Goal: Information Seeking & Learning: Learn about a topic

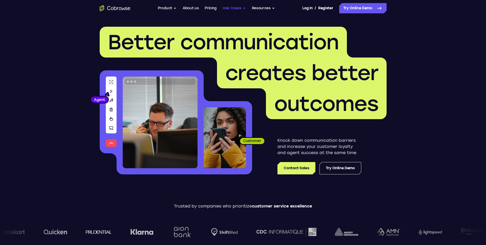
click at [240, 8] on button "Use Cases" at bounding box center [234, 8] width 23 height 10
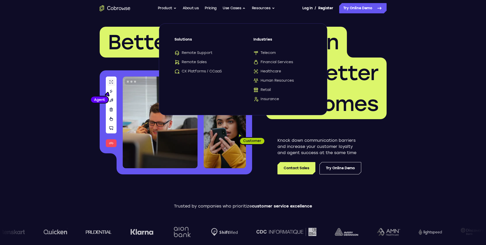
click at [334, 138] on p "Knock down communication barriers and increase your customer loyalty and agent …" at bounding box center [320, 146] width 84 height 18
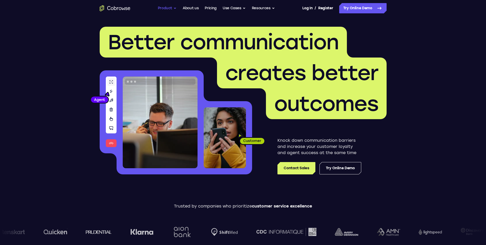
click at [169, 8] on button "Product" at bounding box center [167, 8] width 19 height 10
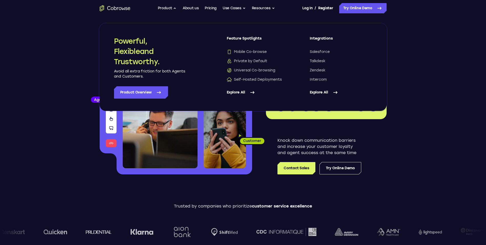
click at [323, 90] on link "Explore All" at bounding box center [341, 92] width 63 height 12
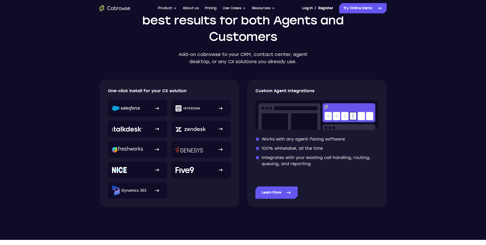
scroll to position [51, 0]
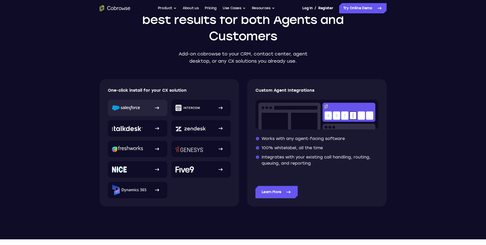
click at [133, 104] on link at bounding box center [137, 107] width 59 height 16
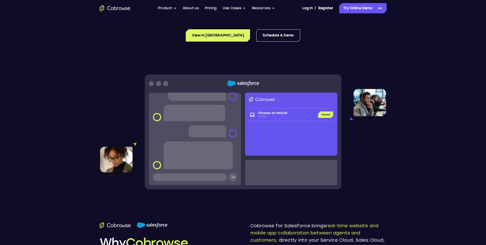
scroll to position [179, 0]
